Goal: Navigation & Orientation: Find specific page/section

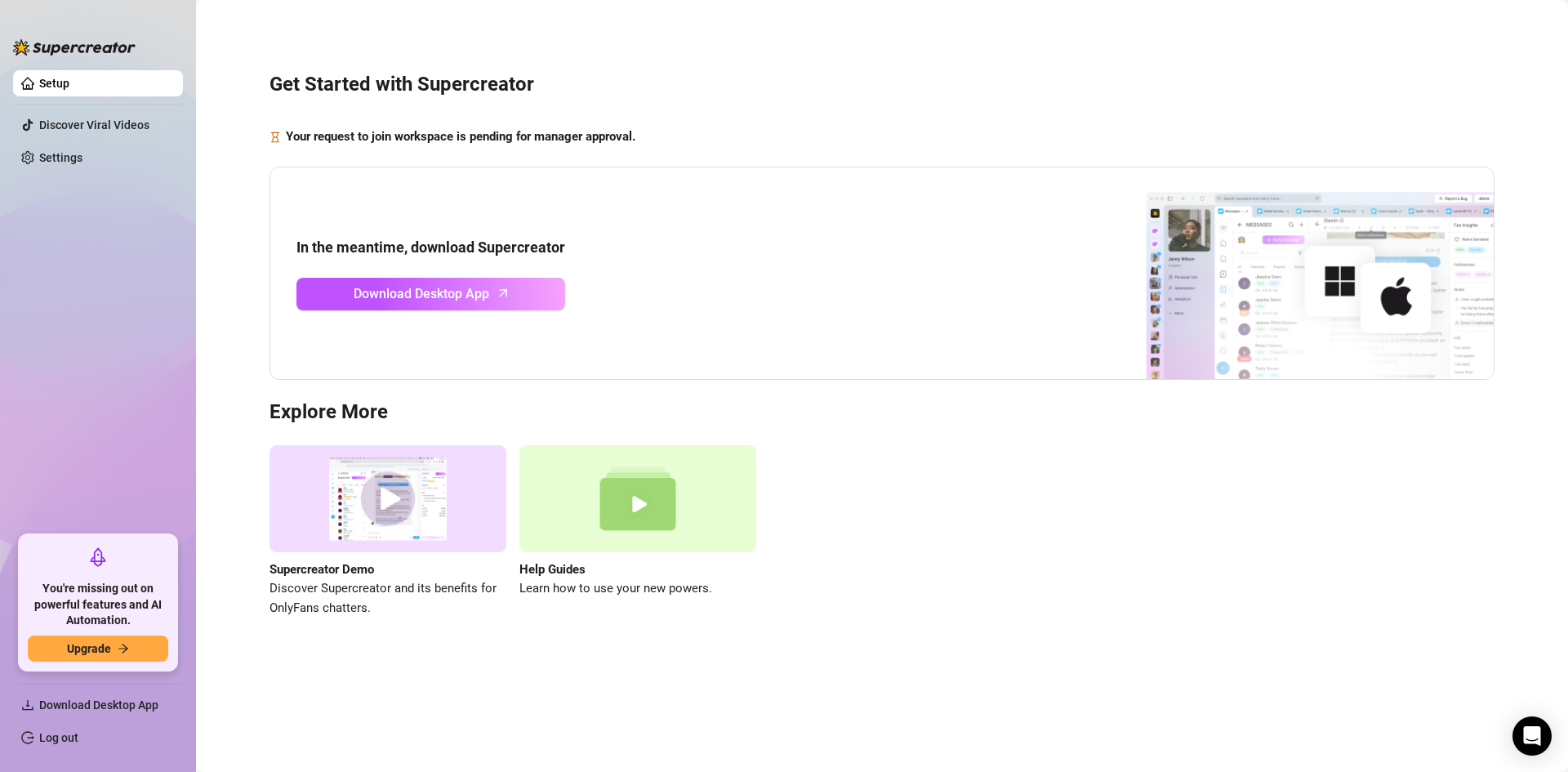
click at [689, 715] on main "Get Started with Supercreator Your request to join workspace is pending for man…" at bounding box center [882, 386] width 1373 height 772
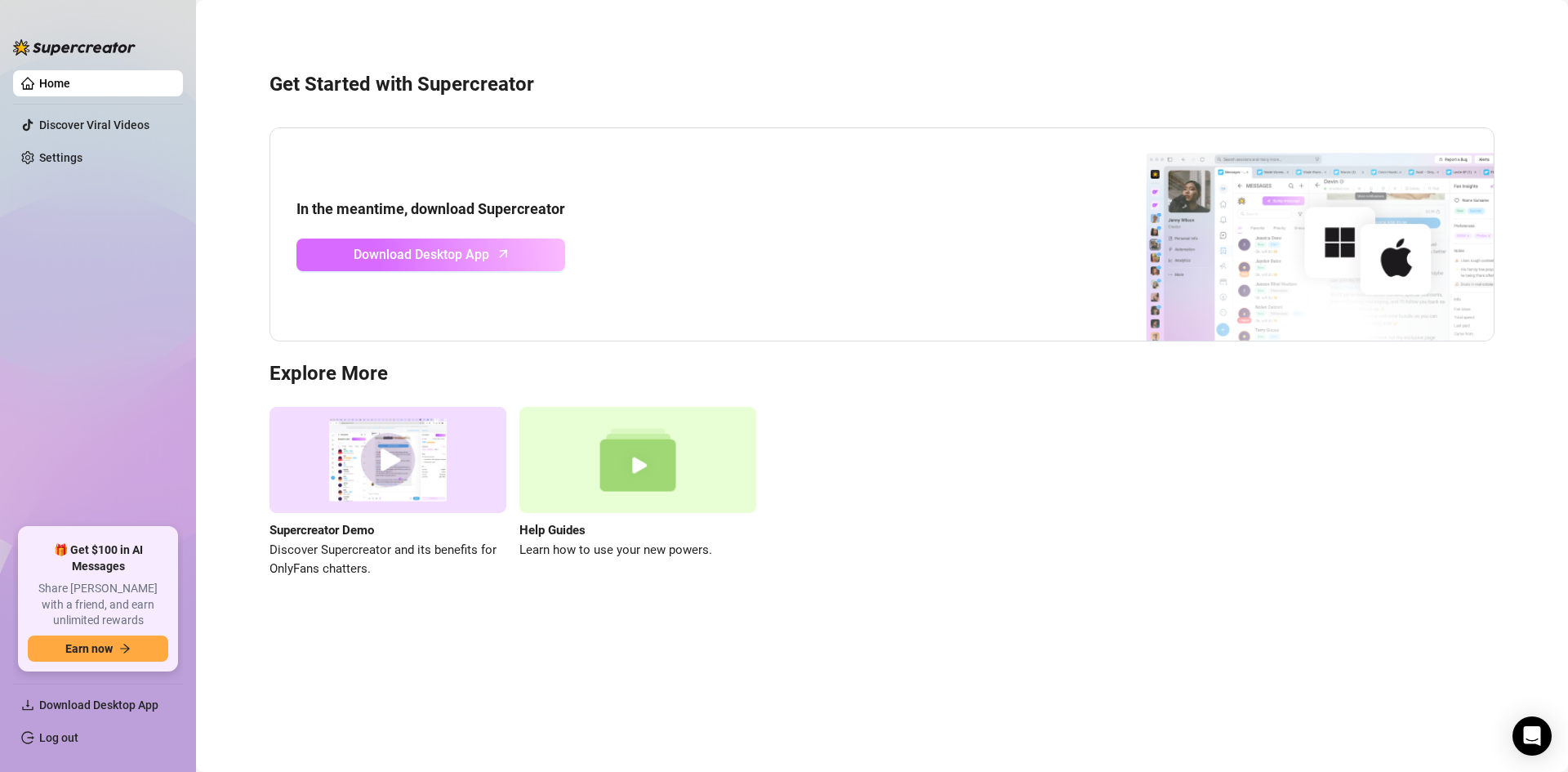
click at [476, 268] on link "Download Desktop App" at bounding box center [430, 255] width 269 height 33
click at [80, 118] on link "Discover Viral Videos" at bounding box center [94, 125] width 110 height 13
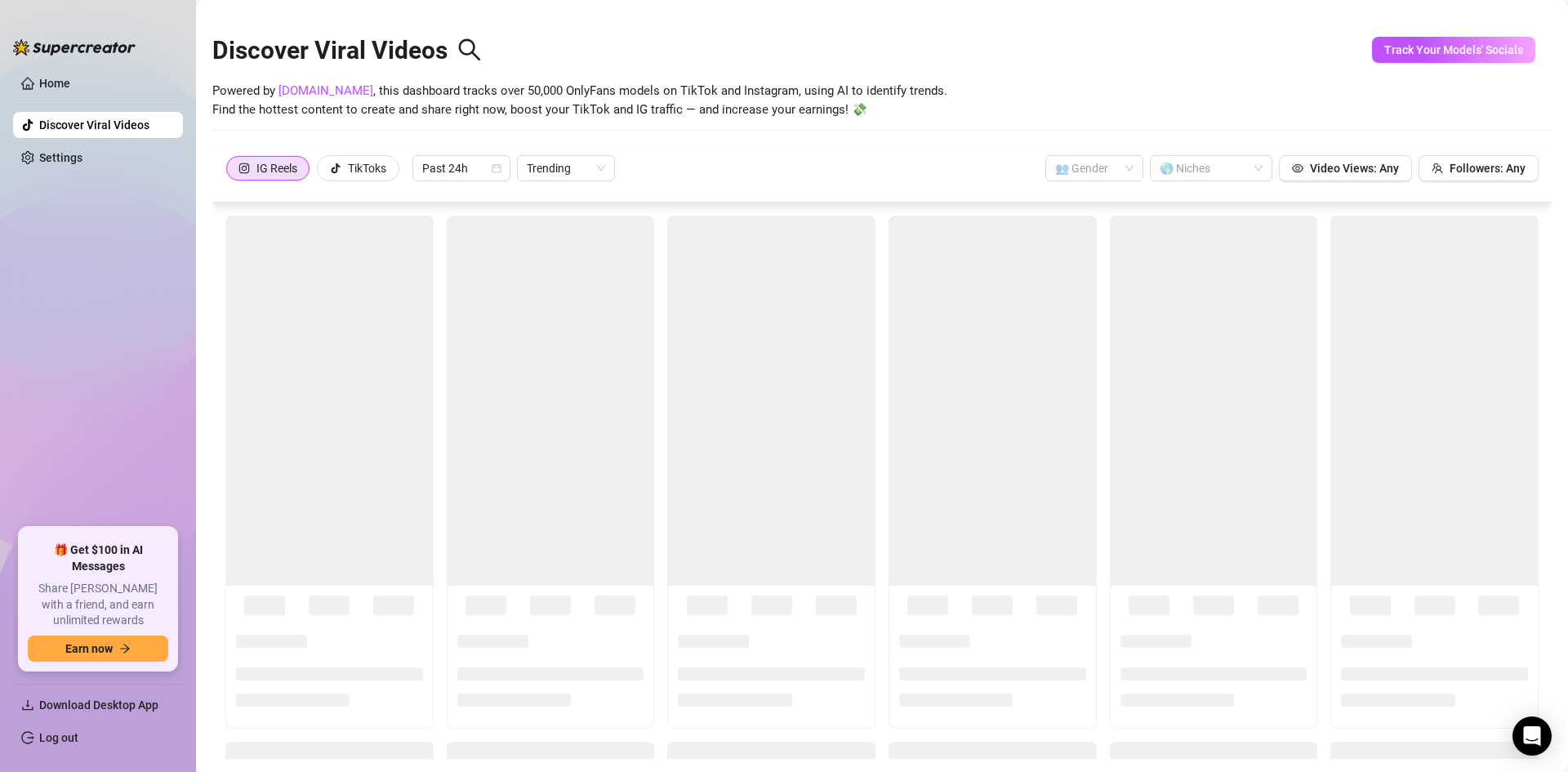
click at [66, 177] on ul "Home Discover Viral Videos Settings" at bounding box center [98, 292] width 170 height 457
click at [62, 154] on link "Settings" at bounding box center [61, 158] width 44 height 13
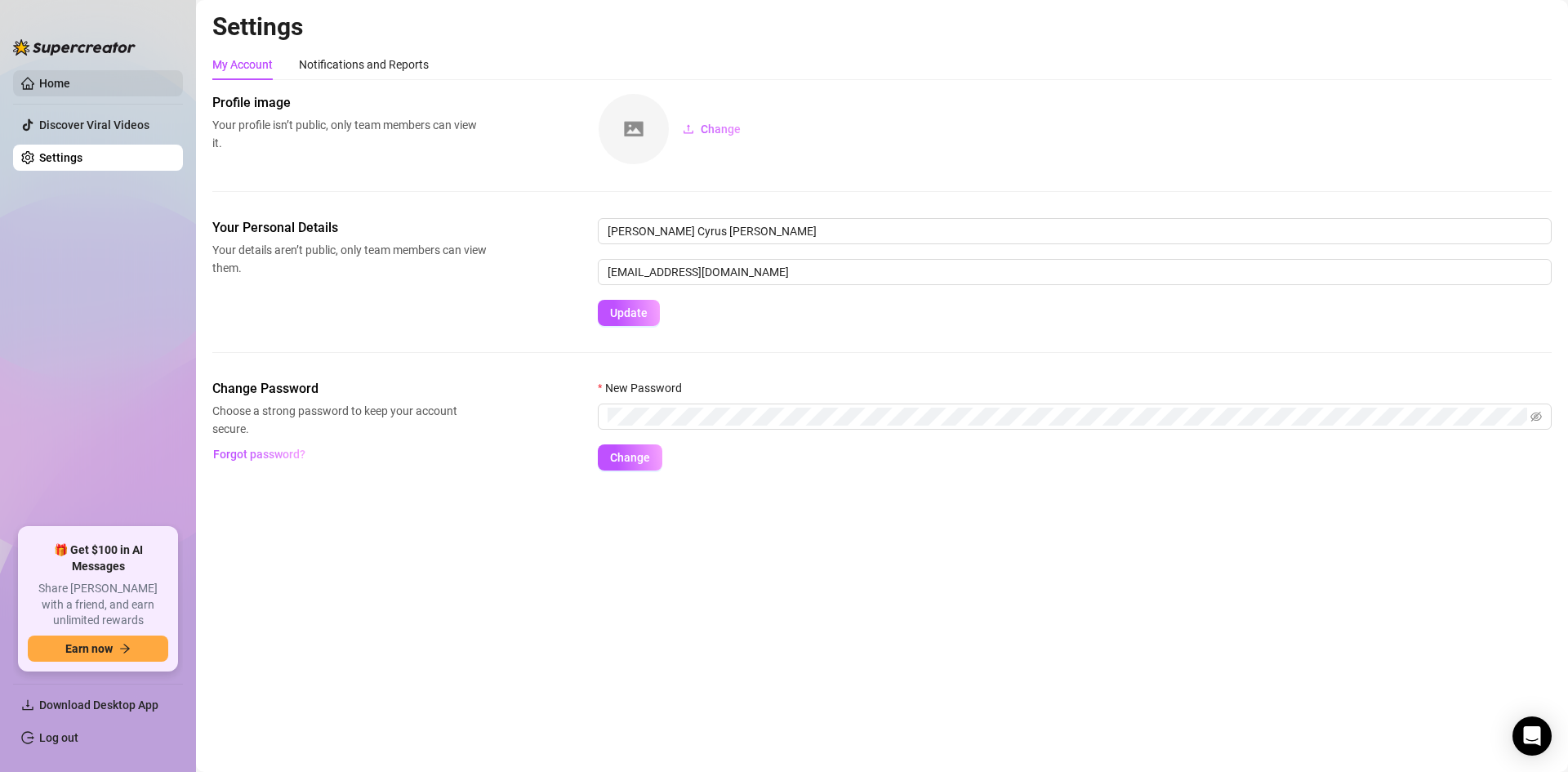
click at [63, 76] on link "Home" at bounding box center [55, 83] width 31 height 13
